Goal: Transaction & Acquisition: Download file/media

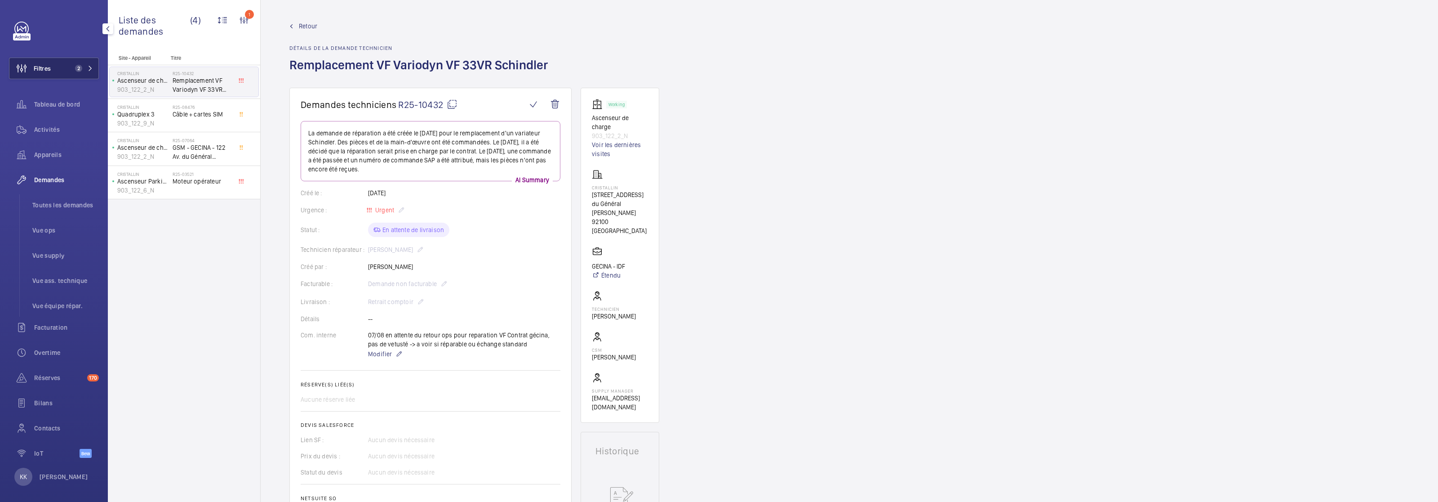
click at [75, 66] on span "2" at bounding box center [82, 68] width 22 height 7
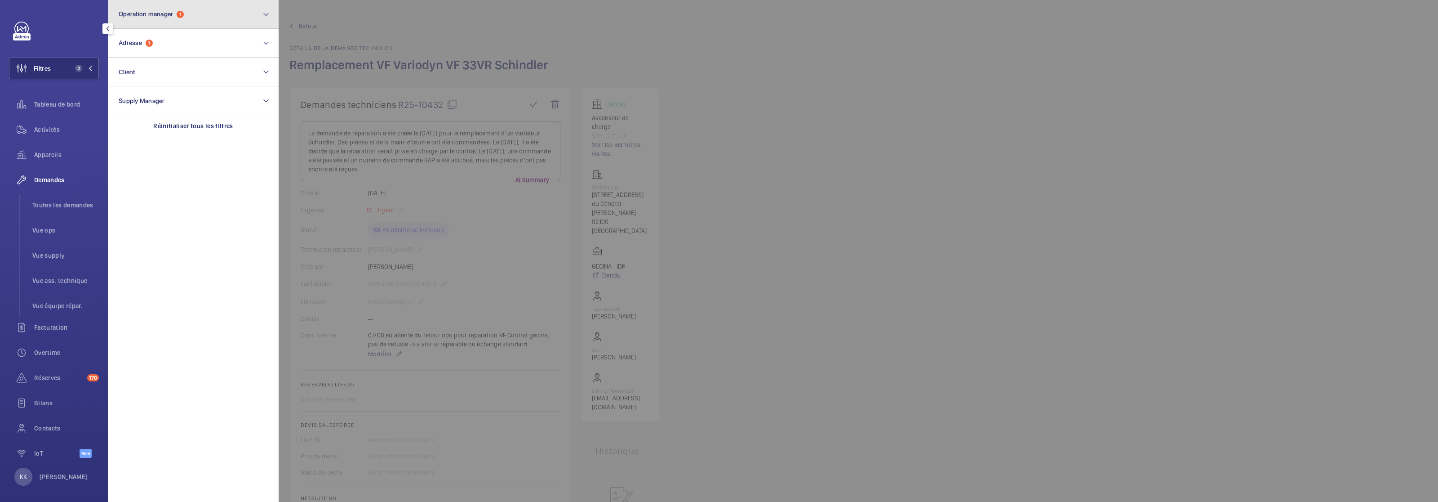
click at [153, 22] on button "Operation manager 1" at bounding box center [193, 14] width 171 height 29
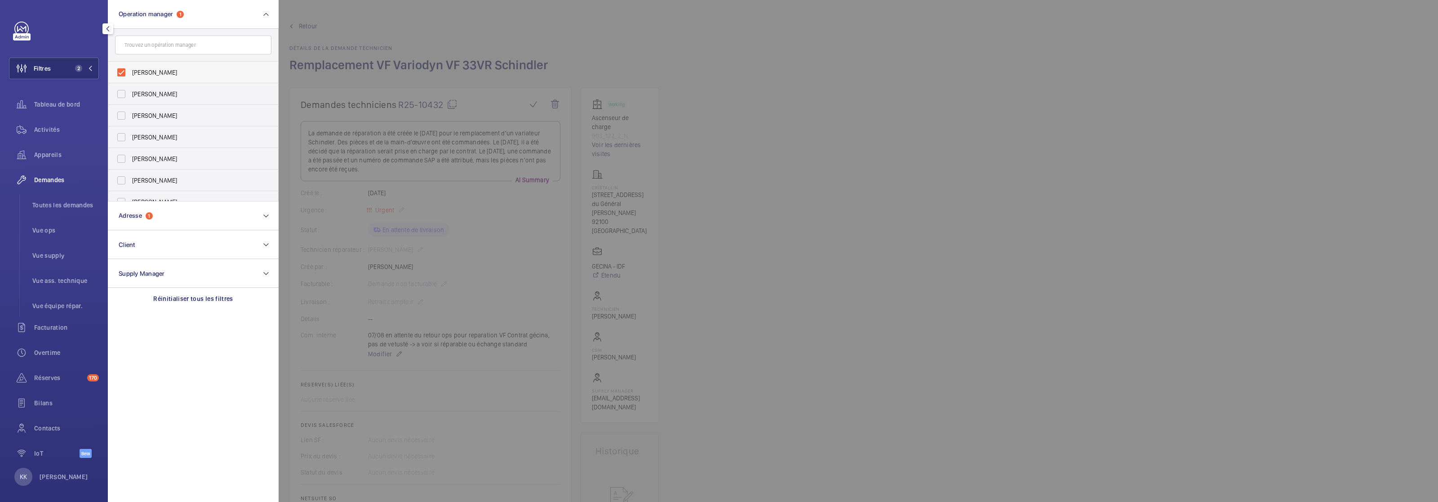
click at [144, 72] on span "[PERSON_NAME]" at bounding box center [194, 72] width 124 height 9
click at [130, 72] on input "[PERSON_NAME]" at bounding box center [121, 72] width 18 height 18
checkbox input "false"
click at [146, 26] on button "Operation manager" at bounding box center [193, 14] width 171 height 29
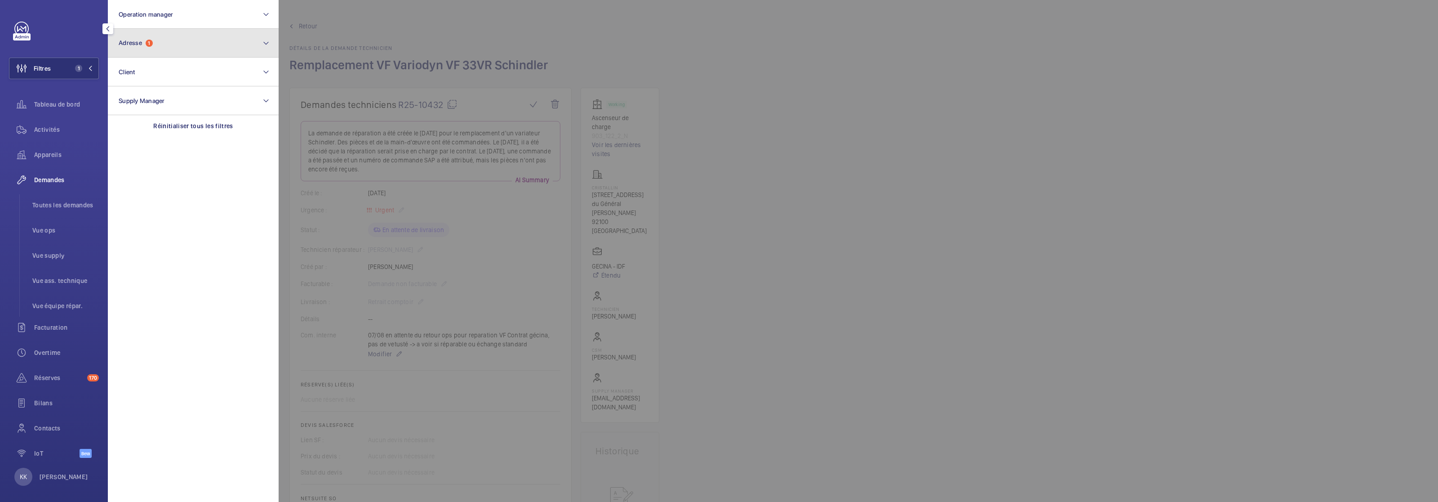
click at [147, 49] on button "Adresse 1" at bounding box center [193, 43] width 171 height 29
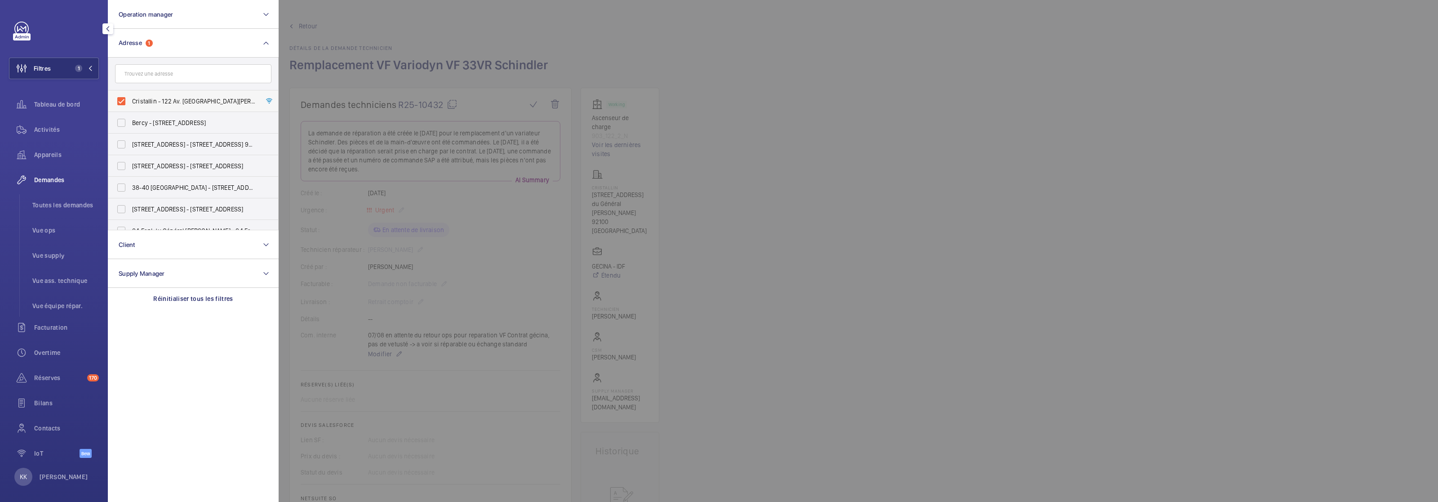
click at [128, 94] on label "Cristallin - 122 Av. [GEOGRAPHIC_DATA][PERSON_NAME], [GEOGRAPHIC_DATA] 92100" at bounding box center [186, 101] width 156 height 22
click at [128, 94] on input "Cristallin - 122 Av. [GEOGRAPHIC_DATA][PERSON_NAME], [GEOGRAPHIC_DATA] 92100" at bounding box center [121, 101] width 18 height 18
checkbox input "false"
click at [132, 78] on input "text" at bounding box center [193, 73] width 156 height 19
type input "46 n"
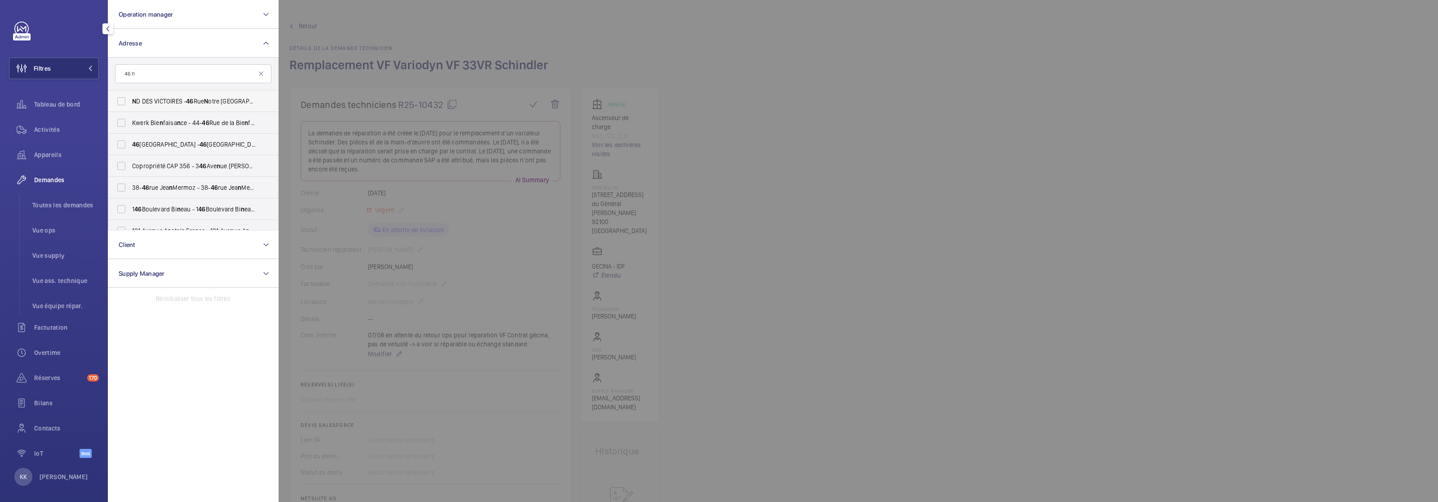
click at [214, 102] on span "N D DES VICTOIRES - [STREET_ADDRESS]" at bounding box center [194, 101] width 124 height 9
click at [130, 102] on input "N D DES VICTOIRES - [STREET_ADDRESS]" at bounding box center [121, 101] width 18 height 18
checkbox input "true"
click at [80, 400] on span "Bilans" at bounding box center [66, 402] width 65 height 9
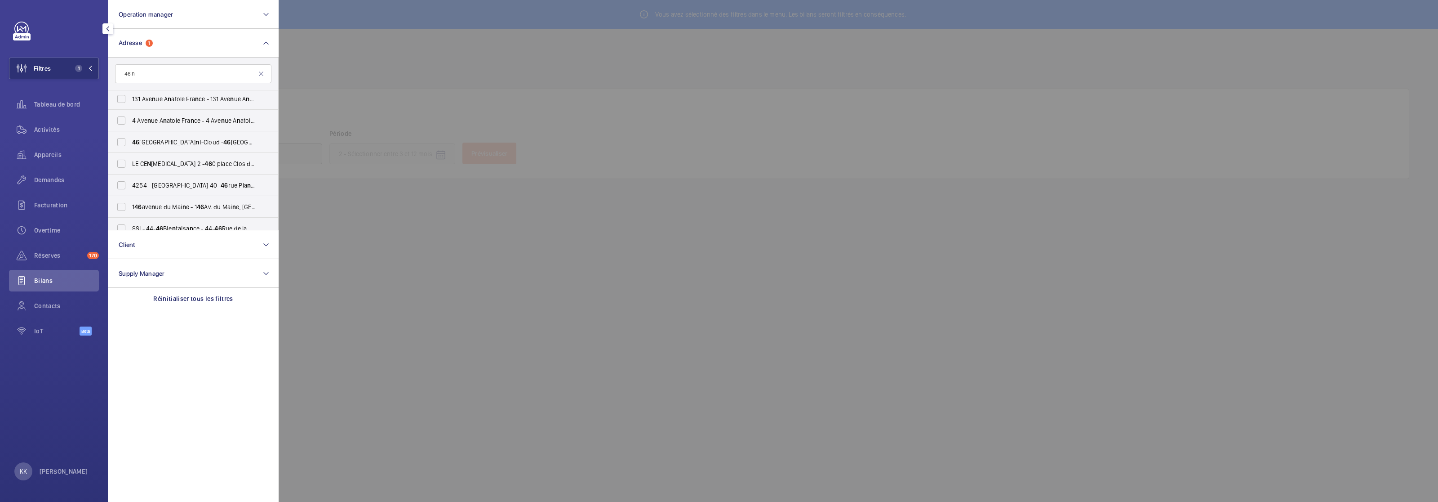
click at [417, 36] on div at bounding box center [998, 251] width 1438 height 502
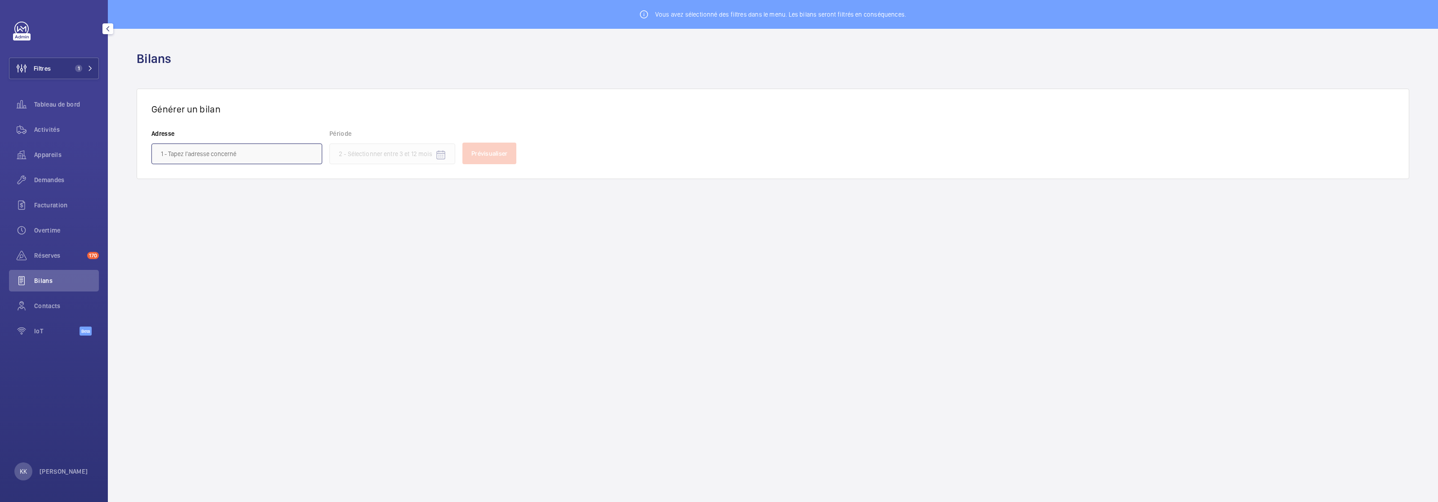
click at [283, 157] on input "text" at bounding box center [236, 153] width 171 height 21
click at [231, 184] on span "ND DES VICTOIRES - [STREET_ADDRESS]" at bounding box center [215, 179] width 108 height 9
type input "ND DES VICTOIRES - [STREET_ADDRESS]"
click at [354, 156] on input at bounding box center [392, 153] width 126 height 21
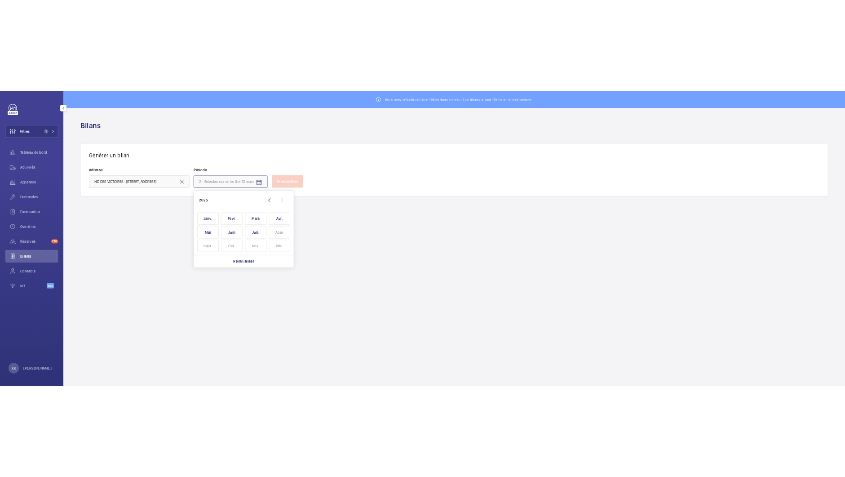
scroll to position [0, 0]
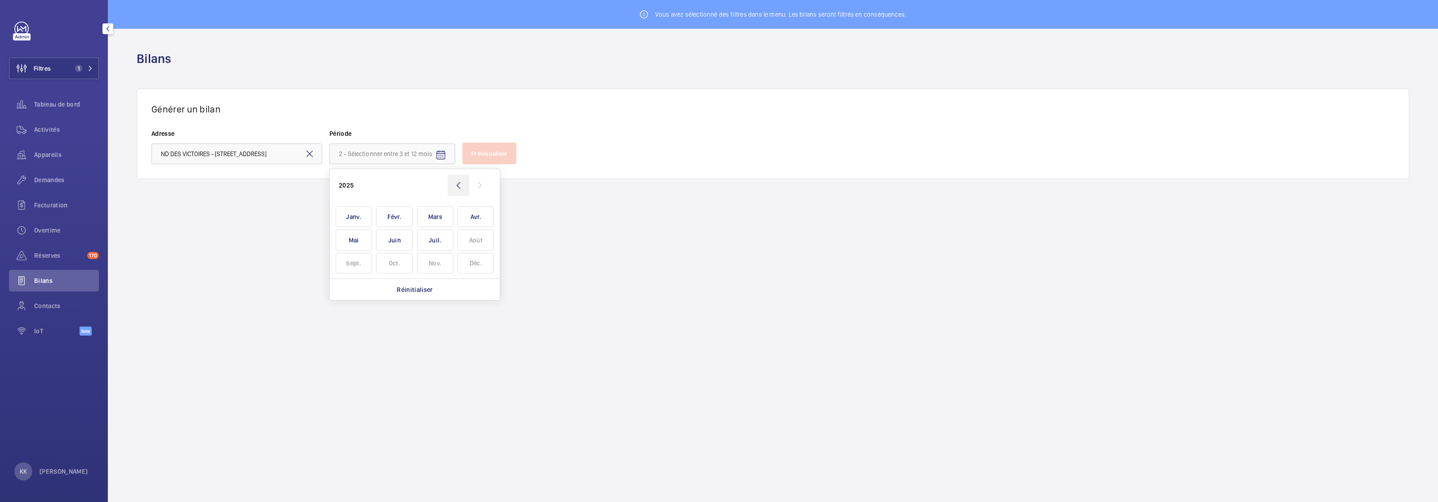
click at [456, 185] on wm-front-icon-button at bounding box center [459, 185] width 22 height 22
click at [477, 187] on wm-front-icon-button at bounding box center [480, 185] width 22 height 22
click at [346, 224] on span "Janv." at bounding box center [354, 216] width 36 height 21
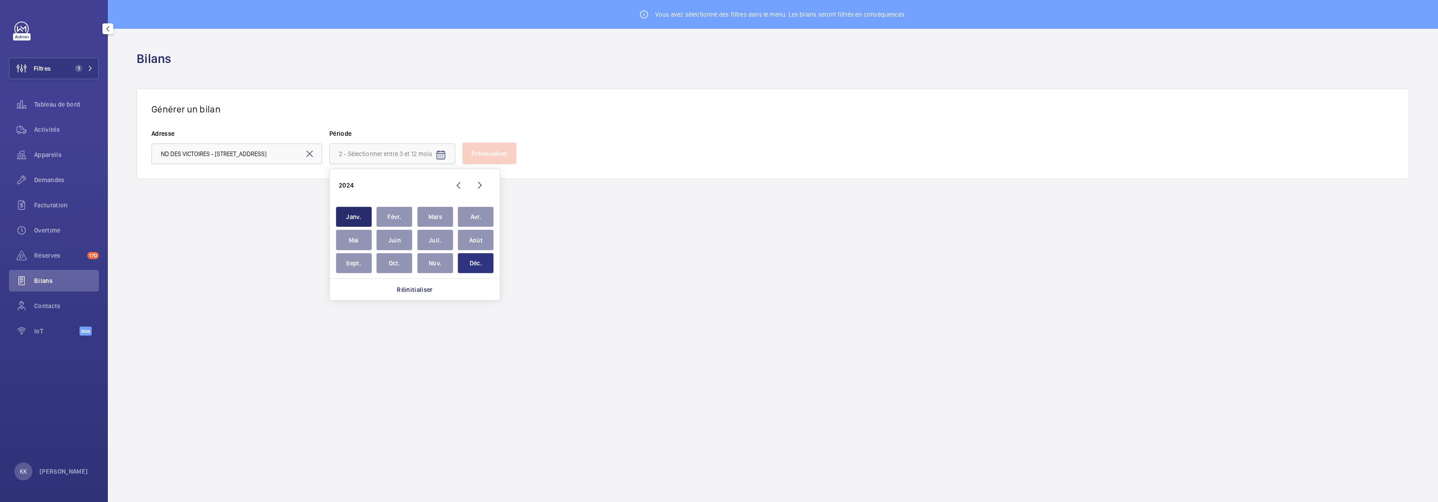
click at [469, 258] on span "Déc." at bounding box center [476, 263] width 36 height 21
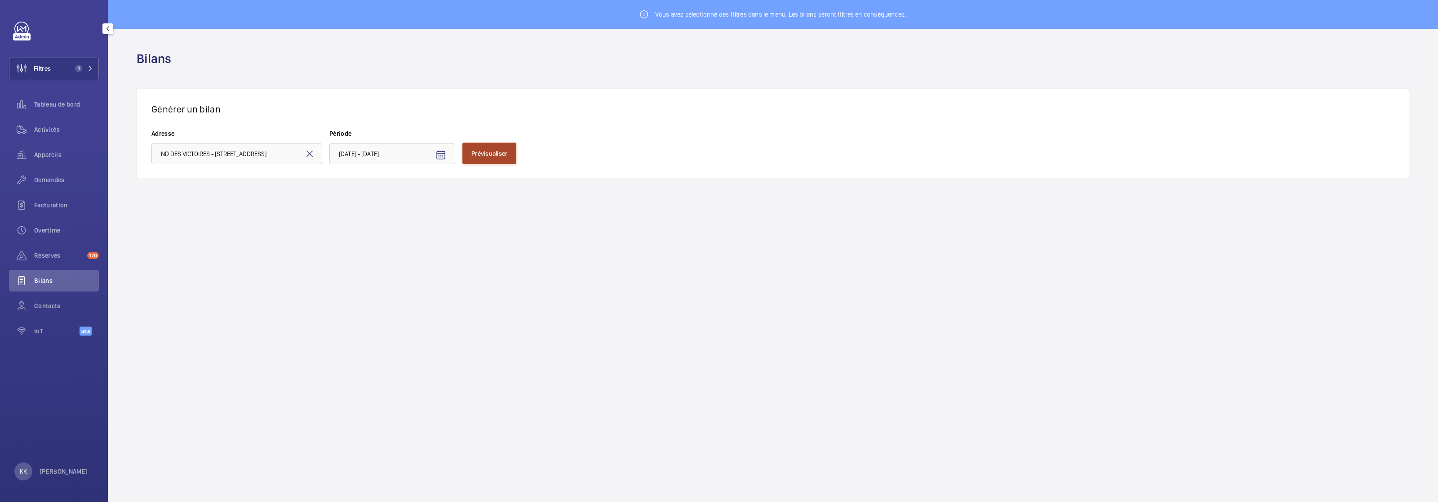
click at [480, 144] on button "Prévisualiser" at bounding box center [489, 153] width 54 height 22
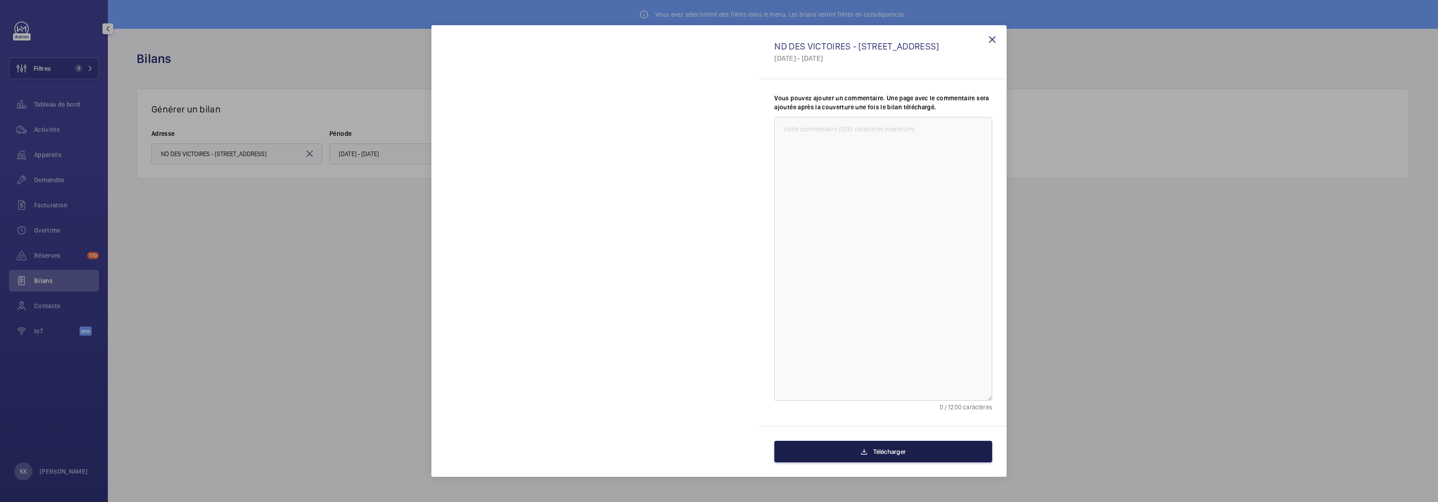
click at [843, 455] on button "Télécharger" at bounding box center [883, 451] width 218 height 22
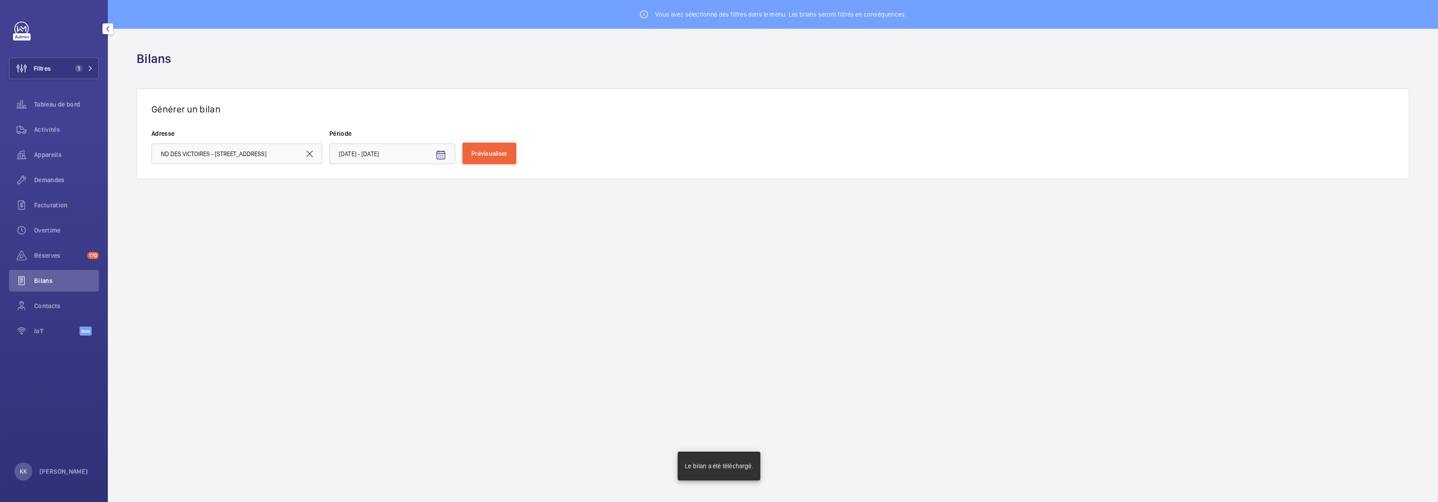
click at [987, 40] on wm-front-admin-header "Bilans" at bounding box center [773, 59] width 1330 height 60
click at [991, 40] on wm-front-admin-header "Bilans" at bounding box center [773, 59] width 1330 height 60
click at [989, 41] on wm-front-admin-header "Bilans" at bounding box center [773, 59] width 1330 height 60
click at [991, 39] on wm-front-admin-header "Bilans" at bounding box center [773, 59] width 1330 height 60
click at [1037, 36] on wm-front-admin-header "Bilans" at bounding box center [773, 59] width 1330 height 60
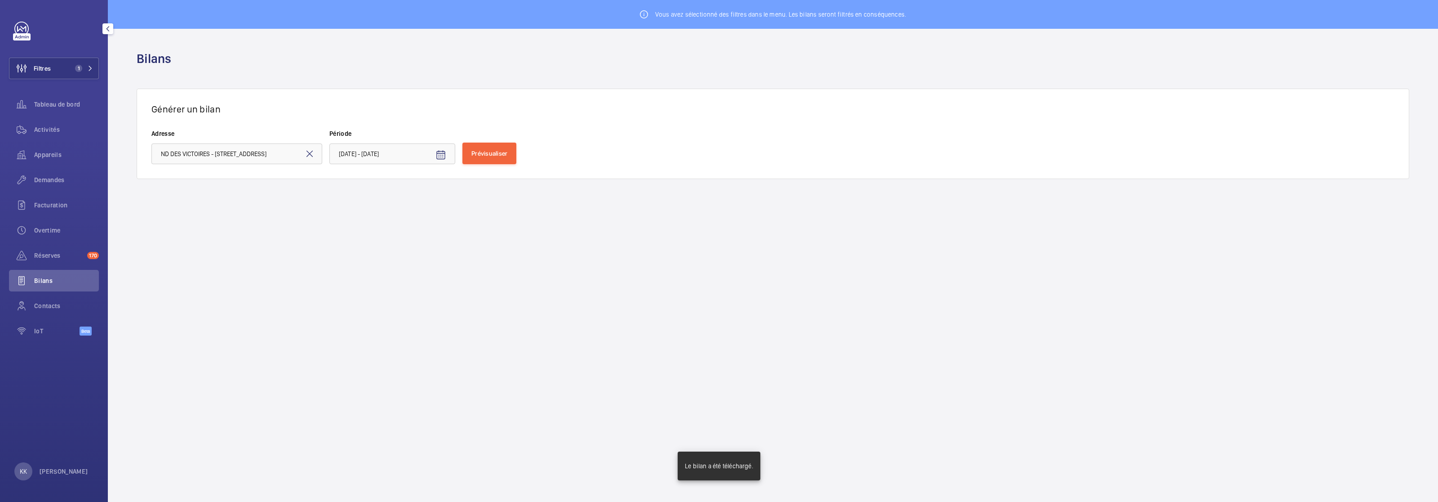
click at [991, 41] on wm-front-admin-header "Bilans" at bounding box center [773, 59] width 1330 height 60
click at [447, 160] on span "Open calendar" at bounding box center [441, 155] width 22 height 22
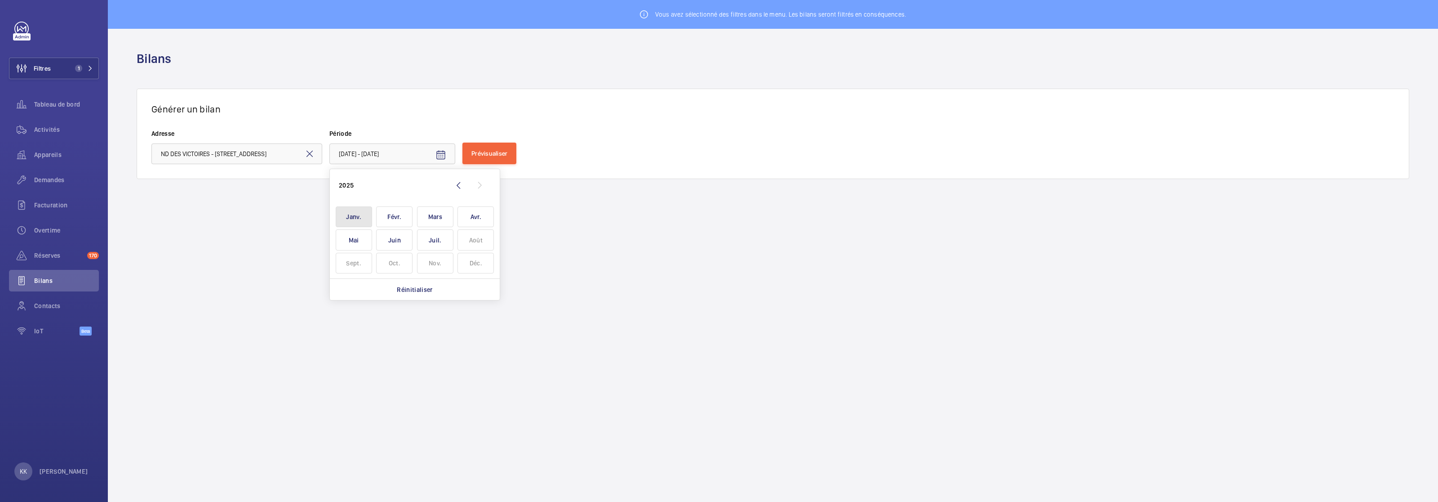
click at [365, 211] on span "Janv." at bounding box center [354, 216] width 36 height 21
click at [422, 236] on span "Juil." at bounding box center [435, 239] width 36 height 21
type input "[DATE] - [DATE]"
click at [480, 160] on button "Prévisualiser" at bounding box center [489, 153] width 54 height 22
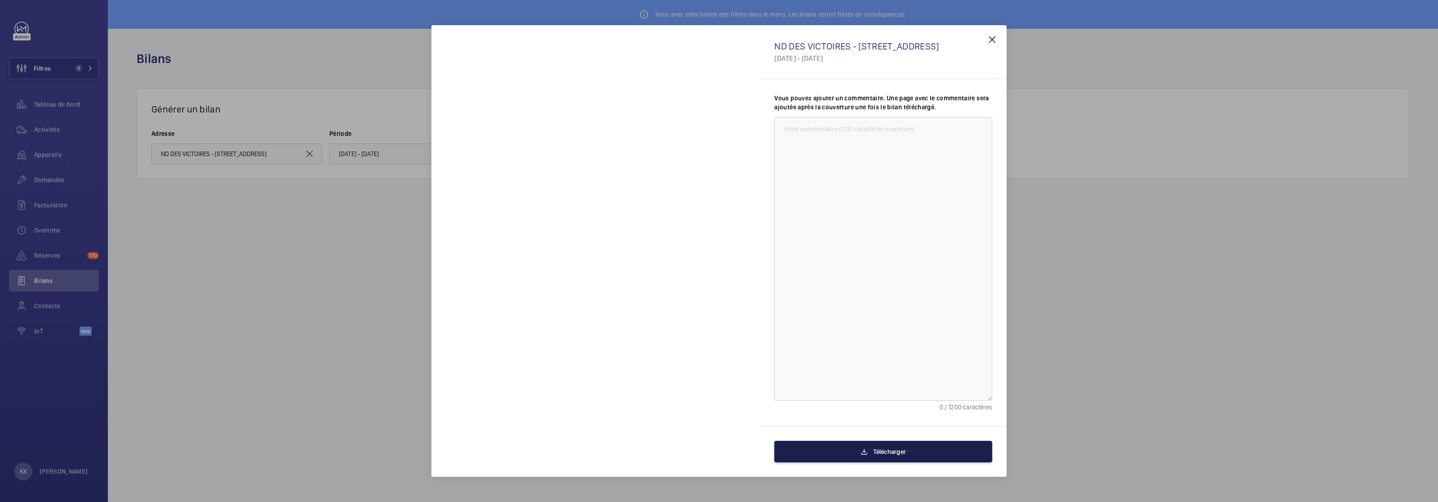
click at [848, 453] on button "Télécharger" at bounding box center [883, 451] width 218 height 22
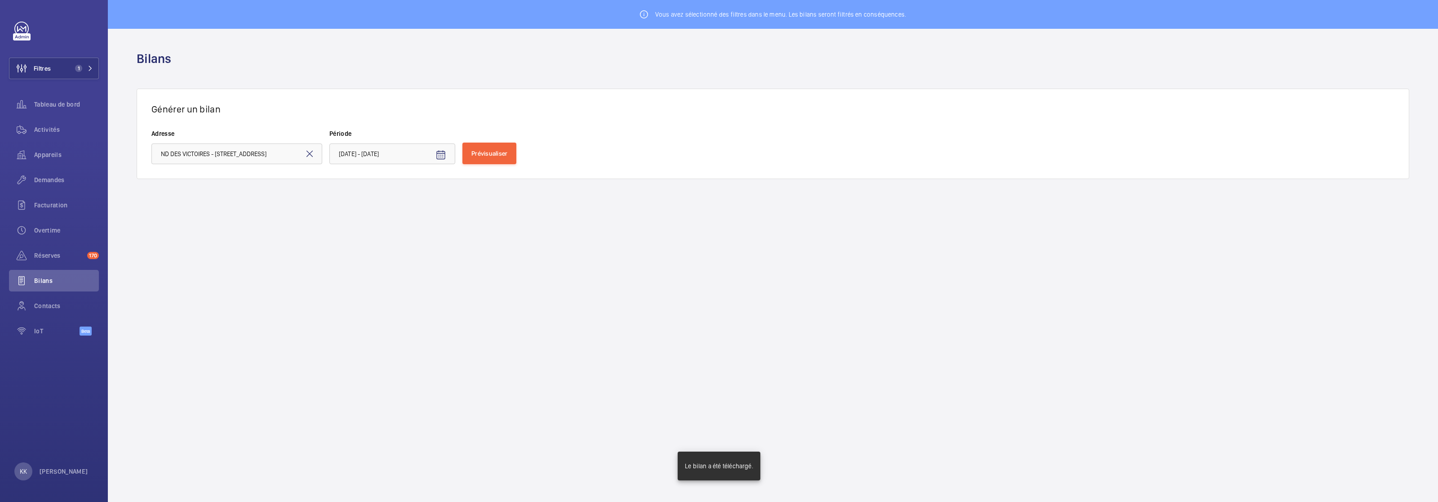
click at [991, 36] on wm-front-admin-header "Bilans" at bounding box center [773, 59] width 1330 height 60
